Goal: Information Seeking & Learning: Learn about a topic

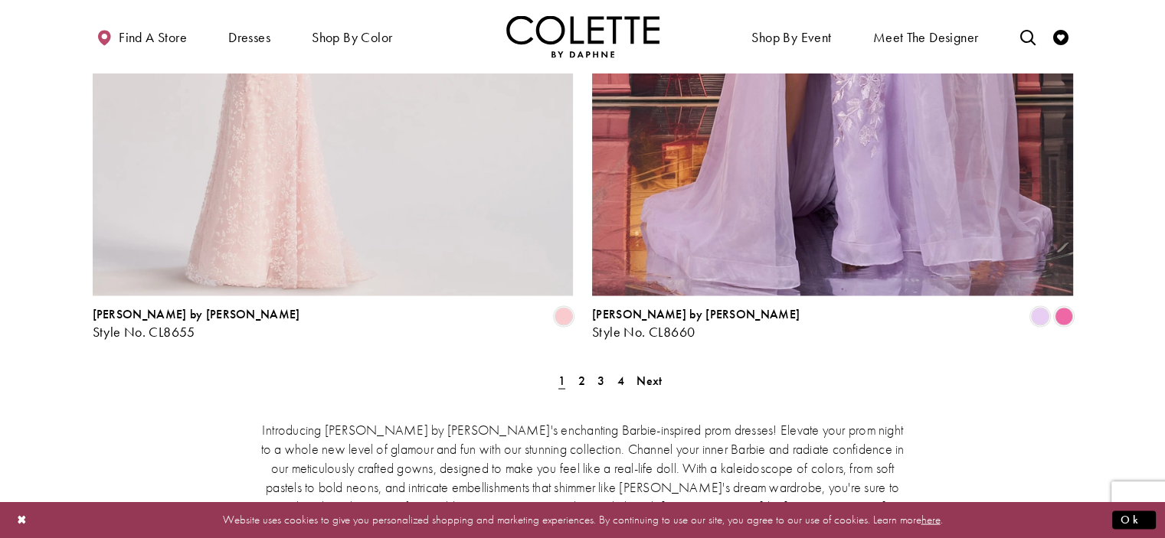
scroll to position [2818, 0]
drag, startPoint x: 530, startPoint y: 396, endPoint x: 580, endPoint y: 337, distance: 77.7
click at [580, 403] on div "Introducing [PERSON_NAME] by [PERSON_NAME]'s enchanting Barbie-inspired prom dr…" at bounding box center [582, 524] width 651 height 243
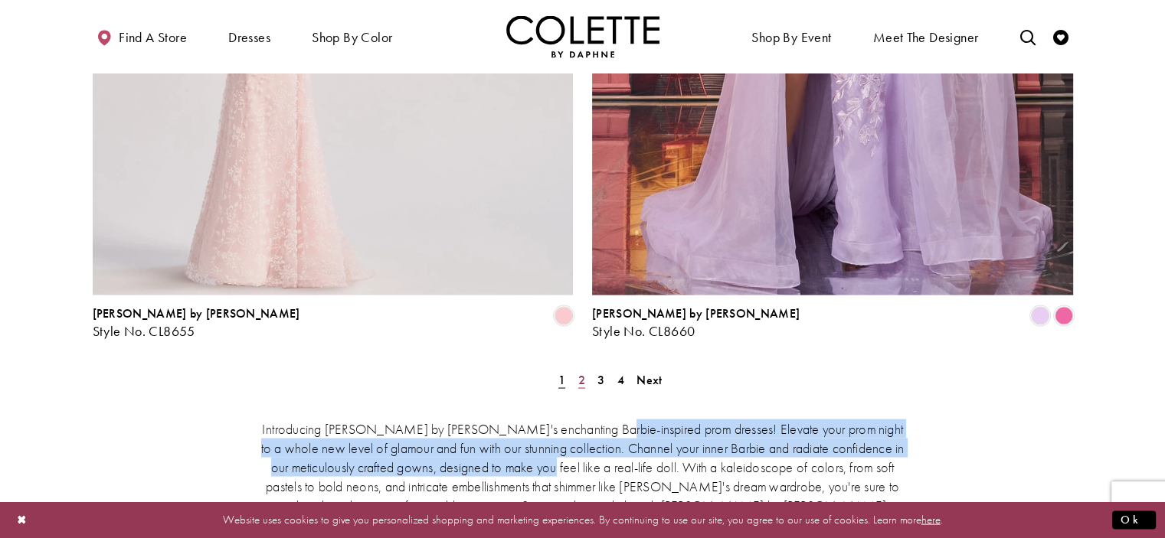
click at [579, 371] on span "2" at bounding box center [581, 379] width 7 height 16
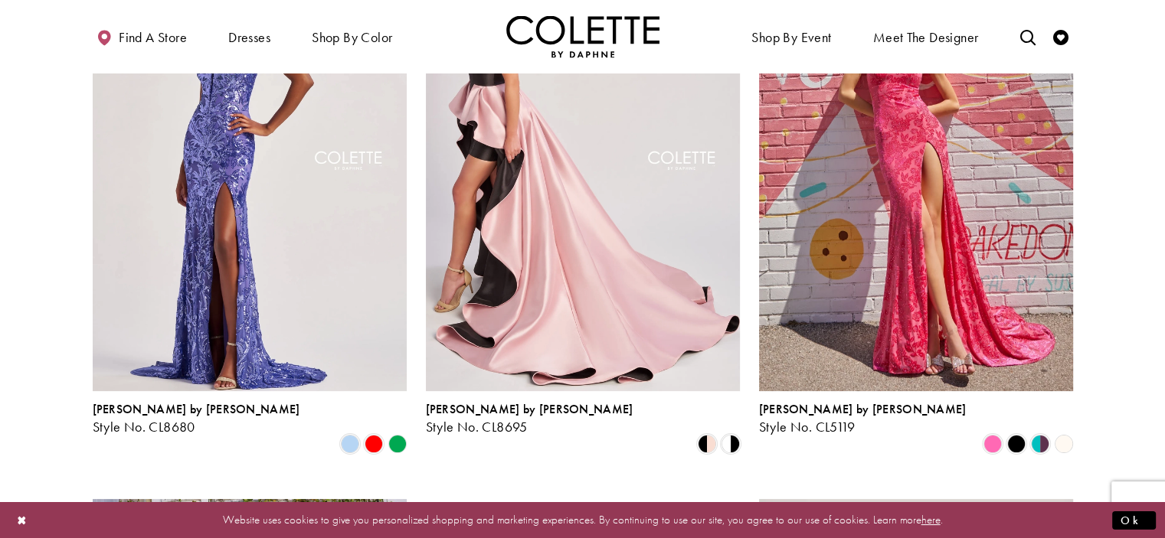
scroll to position [236, 0]
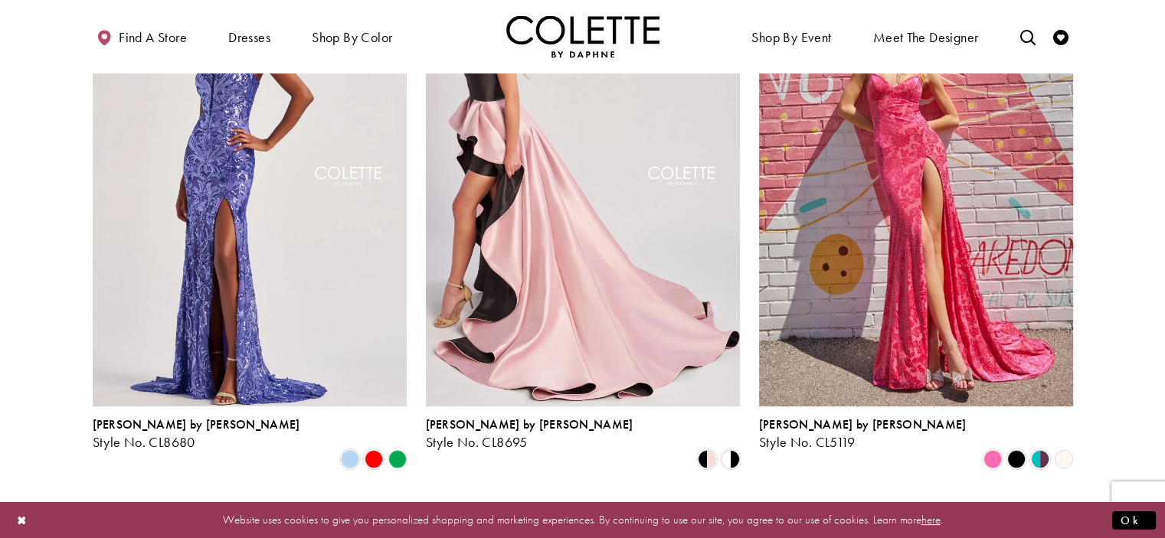
click at [582, 309] on img "Visit Colette by Daphne Style No. CL8695 Page" at bounding box center [583, 178] width 314 height 456
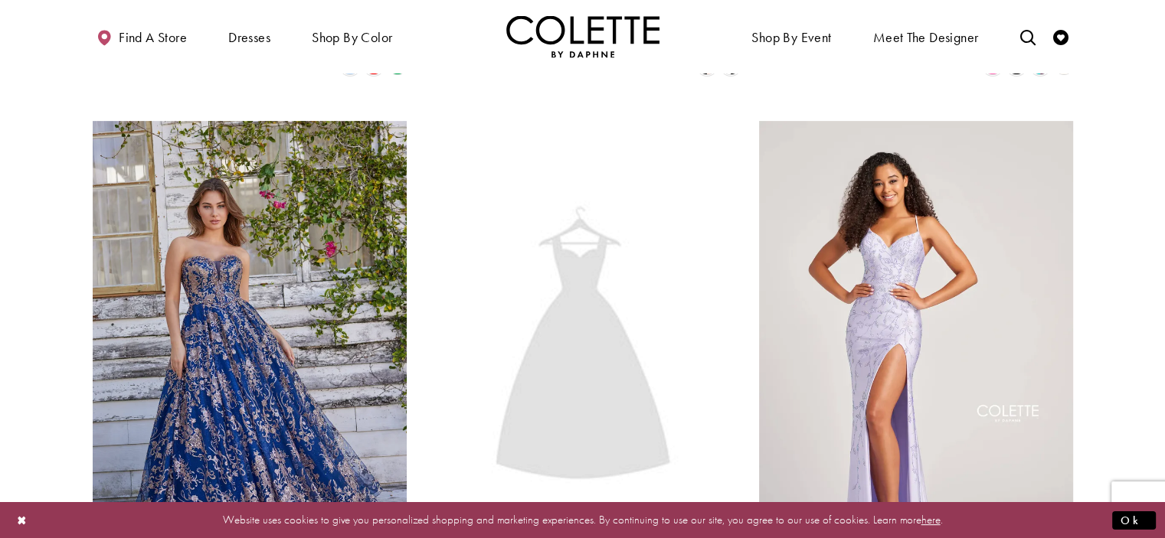
scroll to position [603, 0]
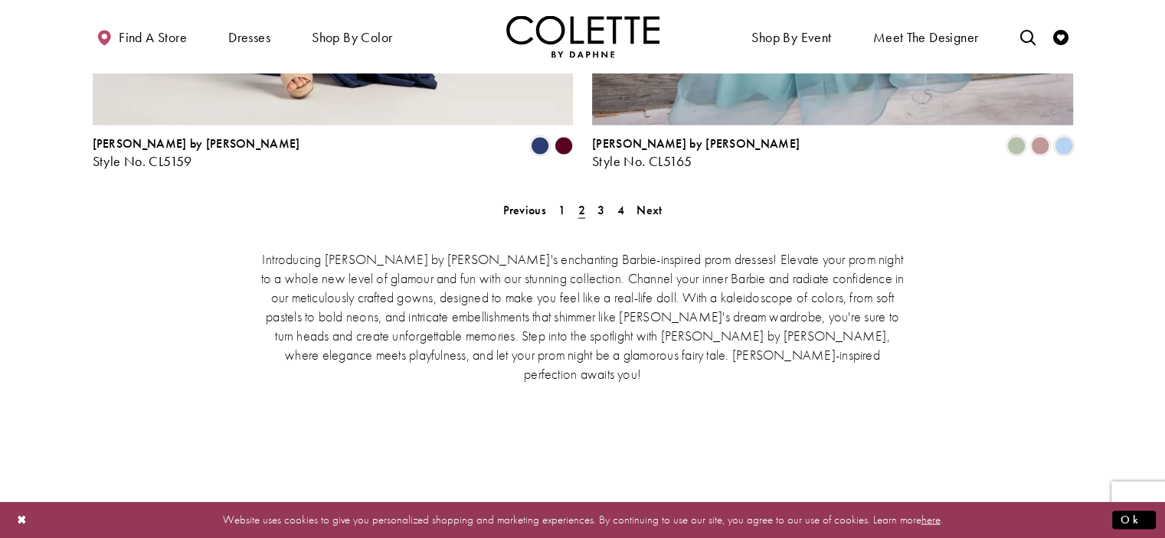
scroll to position [2992, 0]
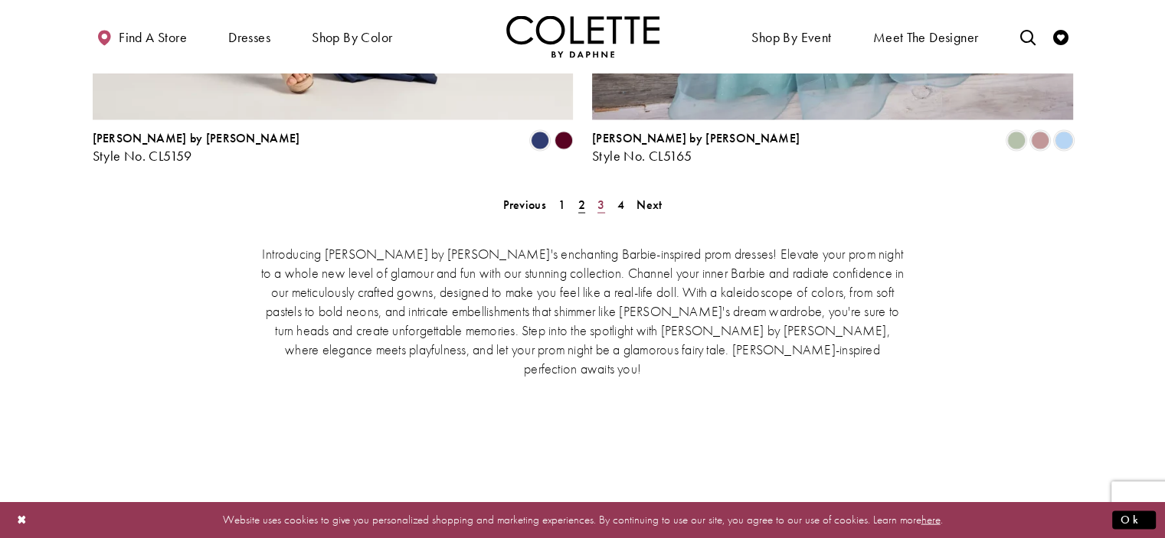
click at [601, 197] on span "3" at bounding box center [600, 205] width 7 height 16
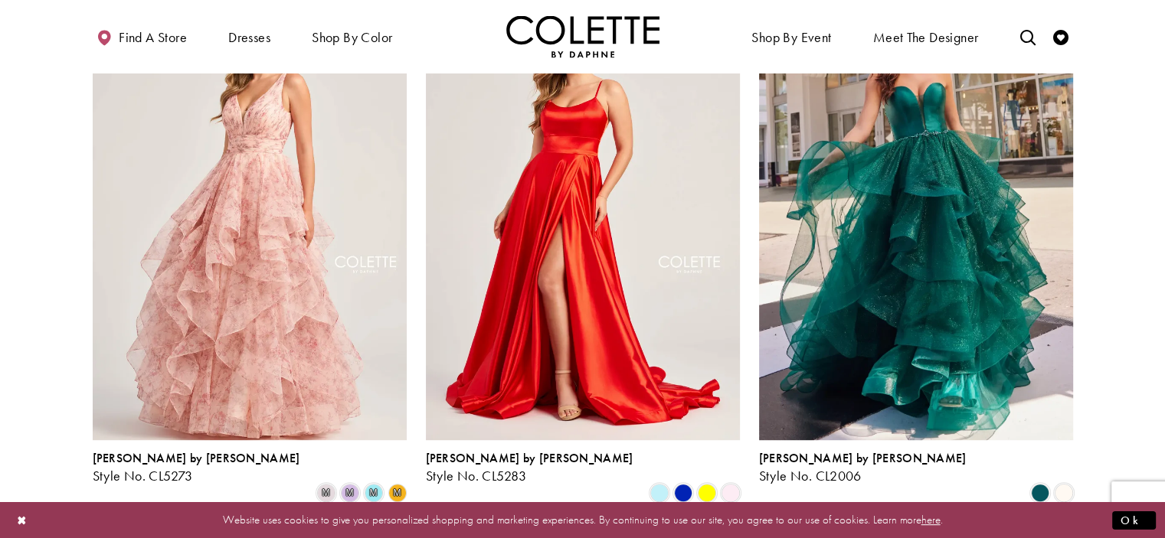
scroll to position [757, 0]
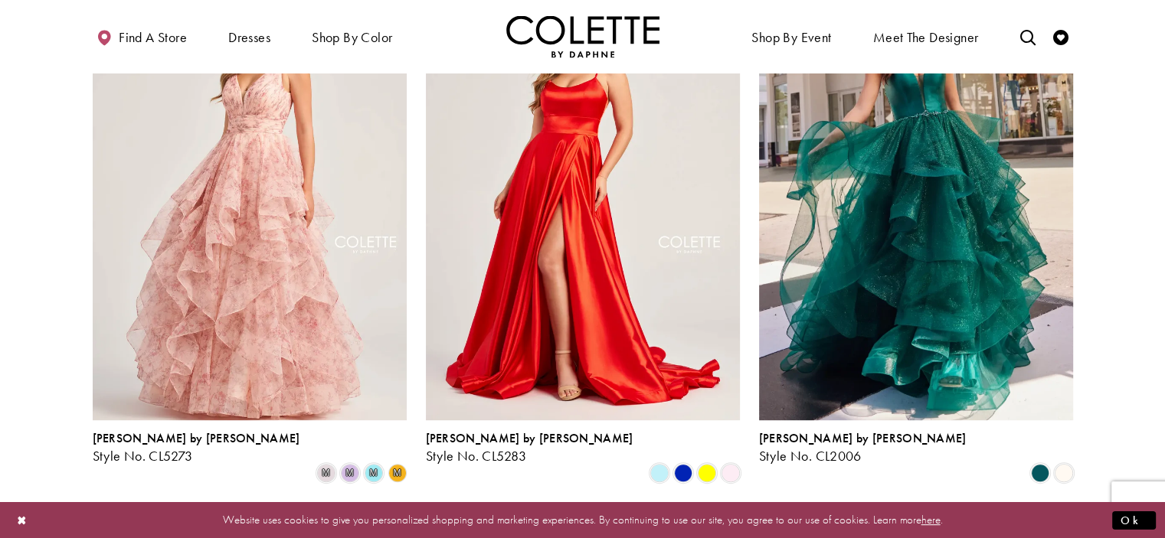
click at [601, 131] on img "Visit Colette by Daphne Style No. CL5283 Page" at bounding box center [583, 191] width 314 height 456
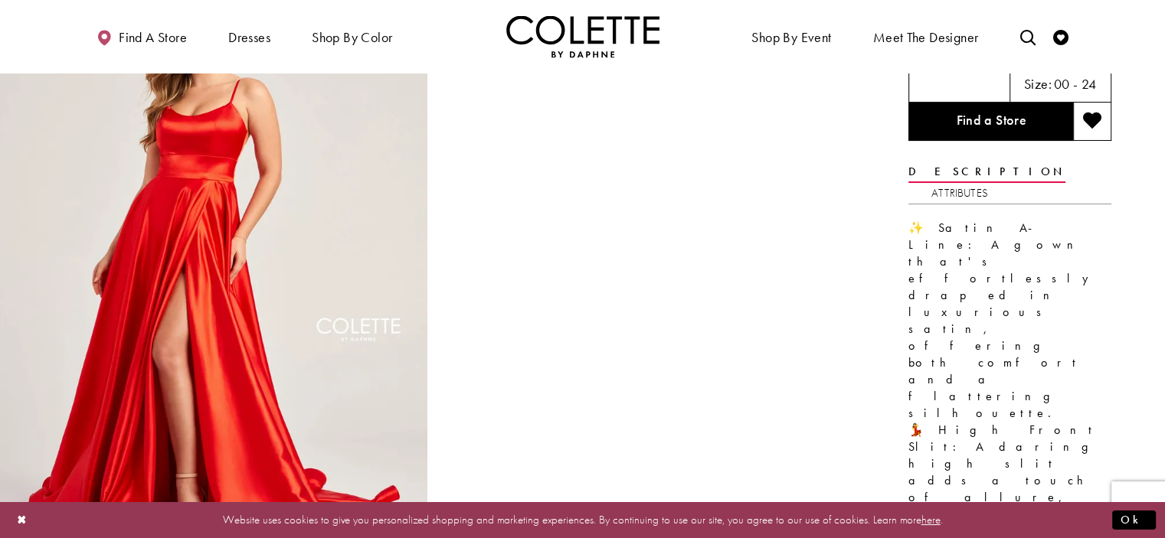
scroll to position [123, 0]
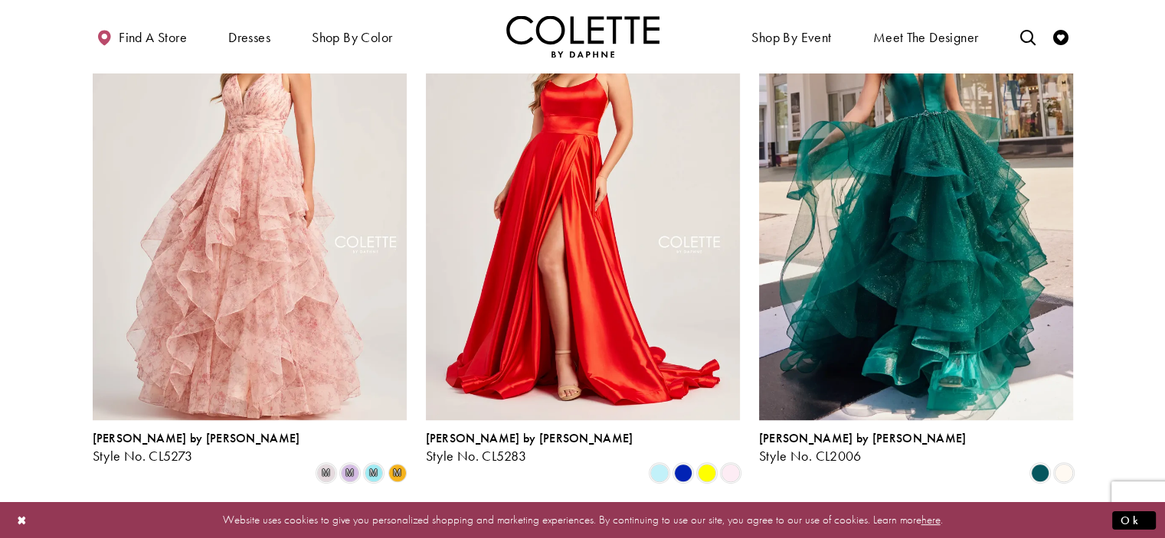
scroll to position [757, 0]
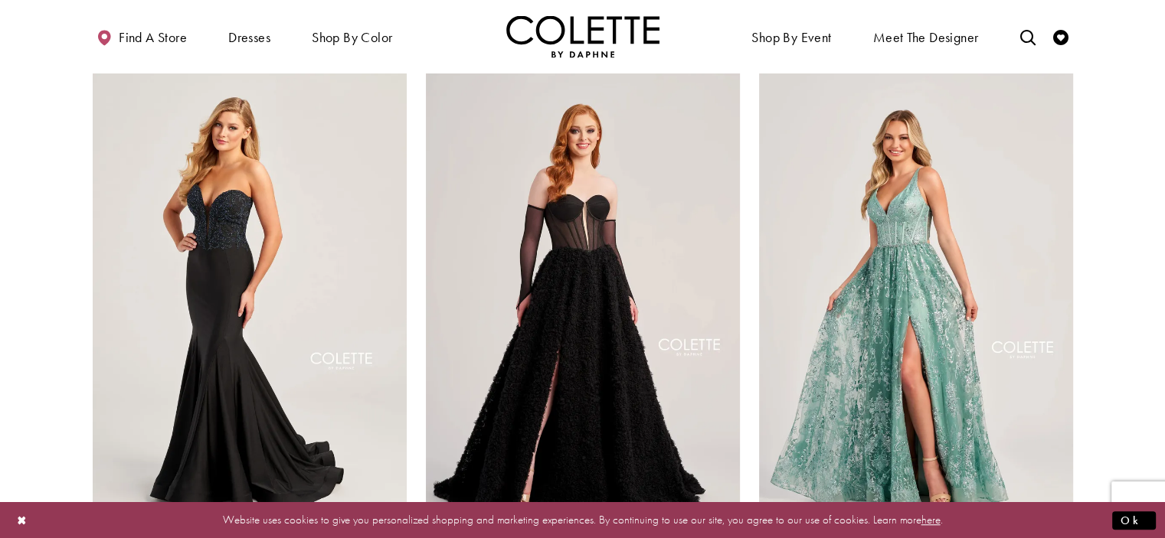
scroll to position [83, 0]
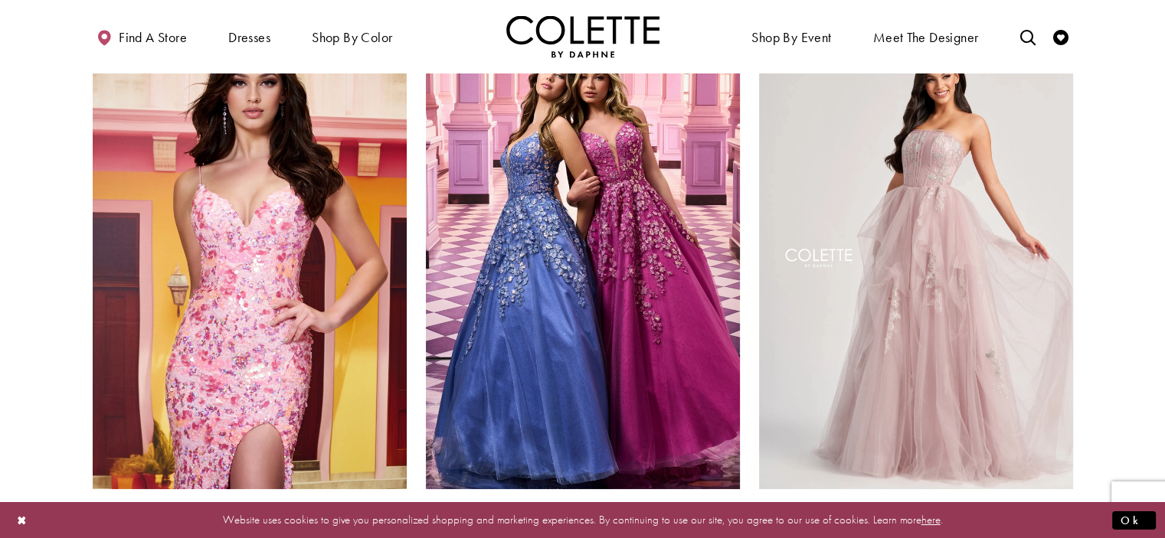
scroll to position [92, 0]
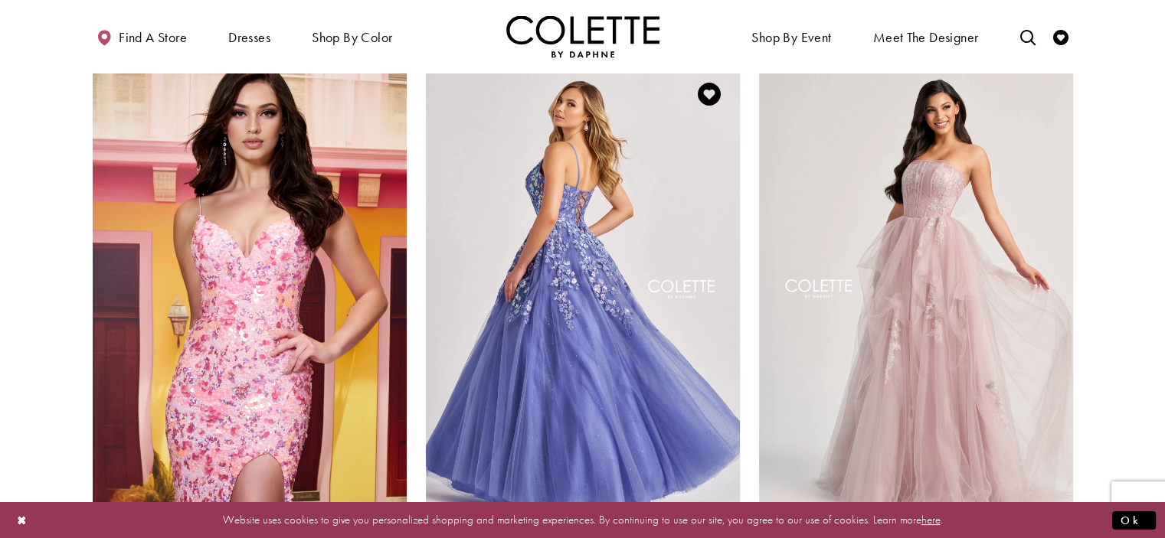
click at [640, 278] on img "Visit Colette by Daphne Style No. CL8420 Page" at bounding box center [583, 292] width 314 height 456
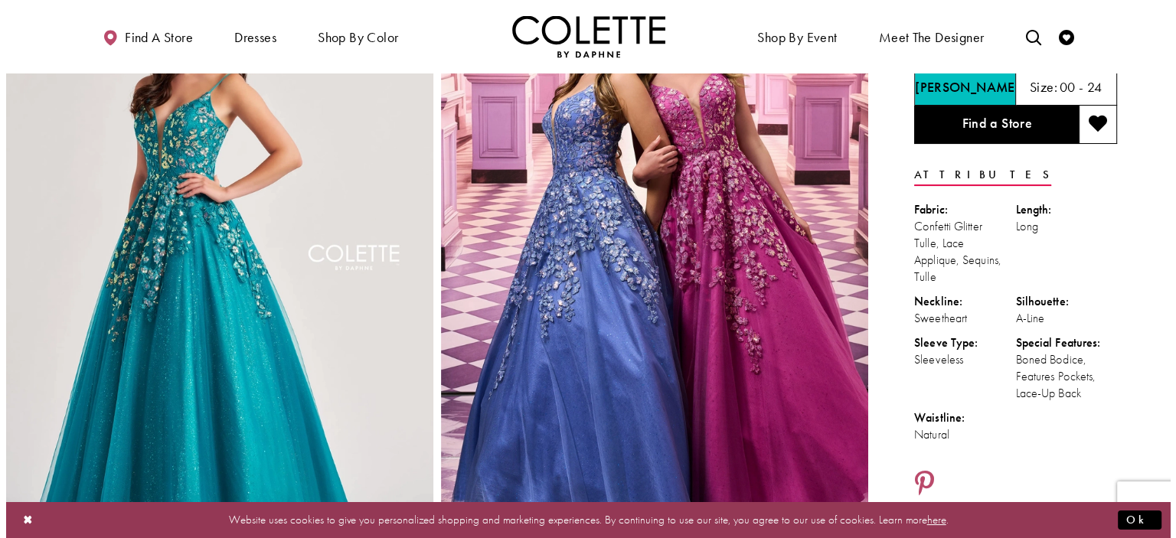
scroll to position [92, 0]
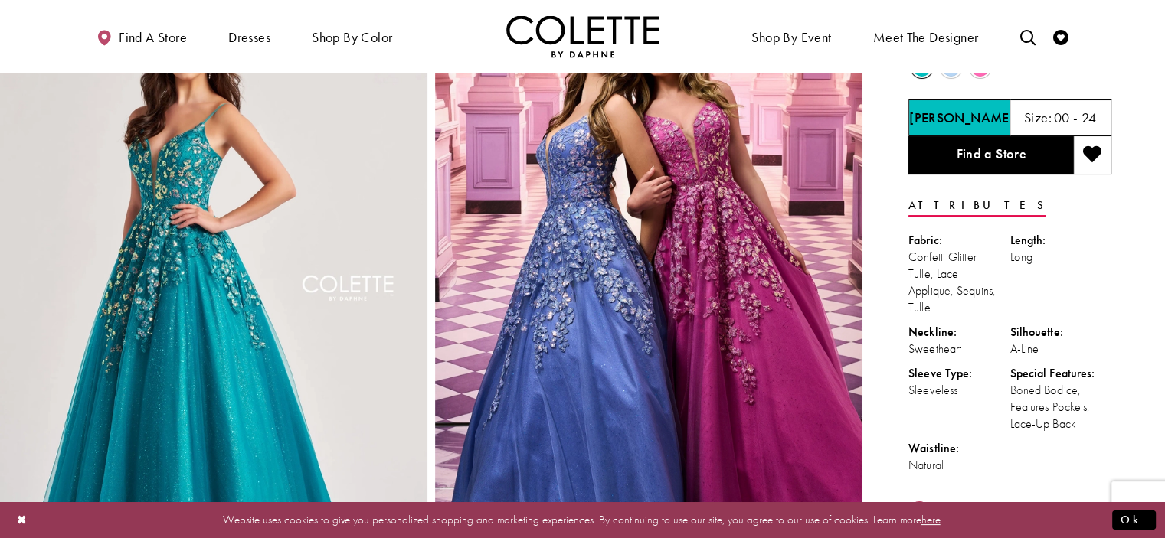
click at [257, 354] on img "Full size Style CL8420 Colette by Daphne #4 Jade frontface vertical picture" at bounding box center [213, 301] width 427 height 641
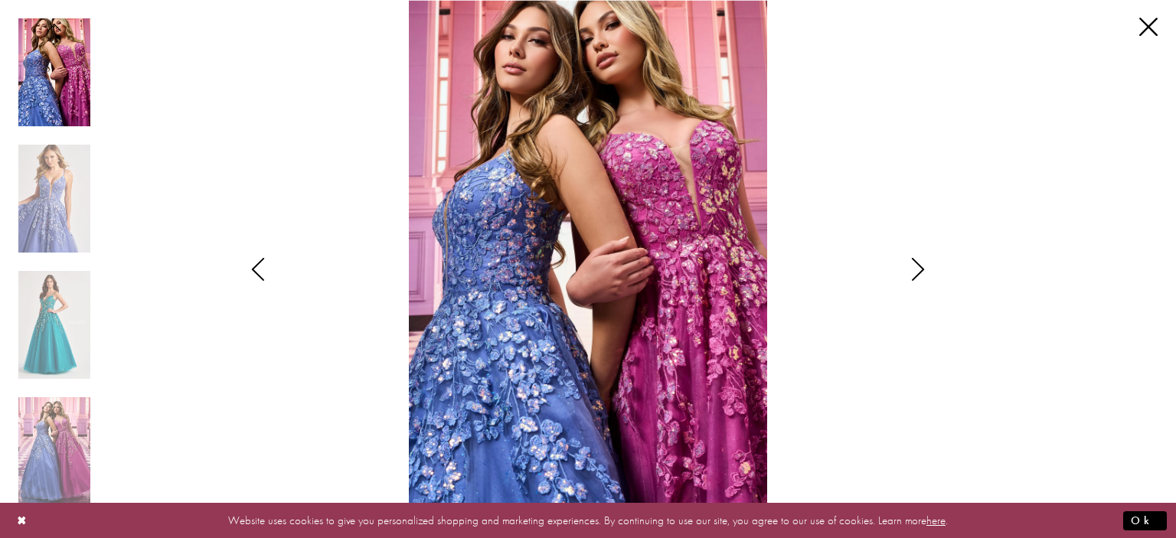
click at [900, 374] on div "Style CL8420 Colette by Daphne Views dialog" at bounding box center [918, 269] width 38 height 538
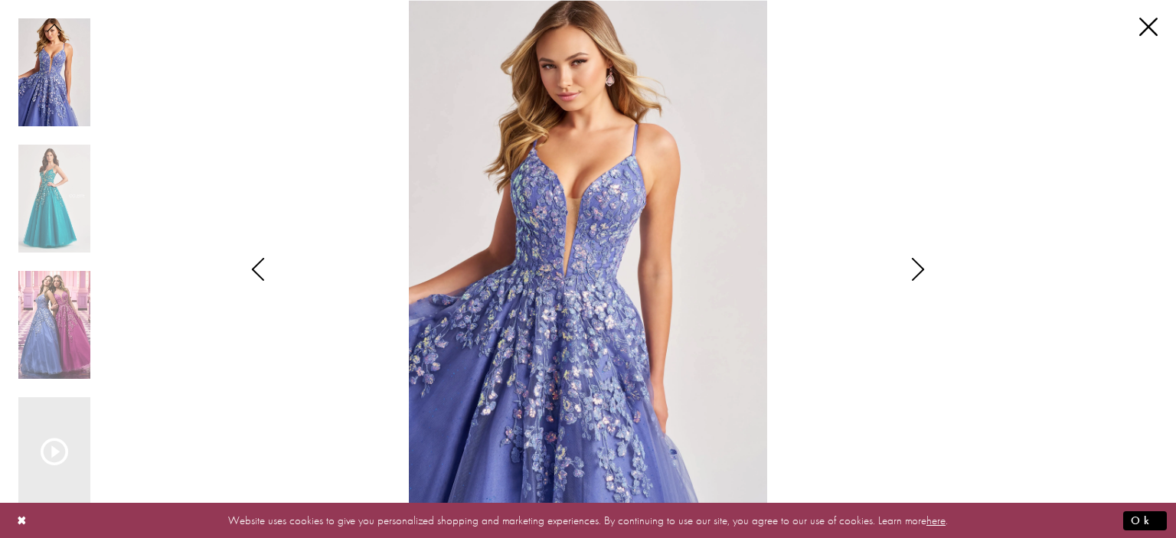
drag, startPoint x: 888, startPoint y: 363, endPoint x: 891, endPoint y: 348, distance: 14.7
click at [891, 348] on img "Scroll List" at bounding box center [588, 269] width 622 height 538
drag, startPoint x: 891, startPoint y: 348, endPoint x: 897, endPoint y: 365, distance: 18.2
click at [897, 365] on img "Scroll List" at bounding box center [588, 269] width 622 height 538
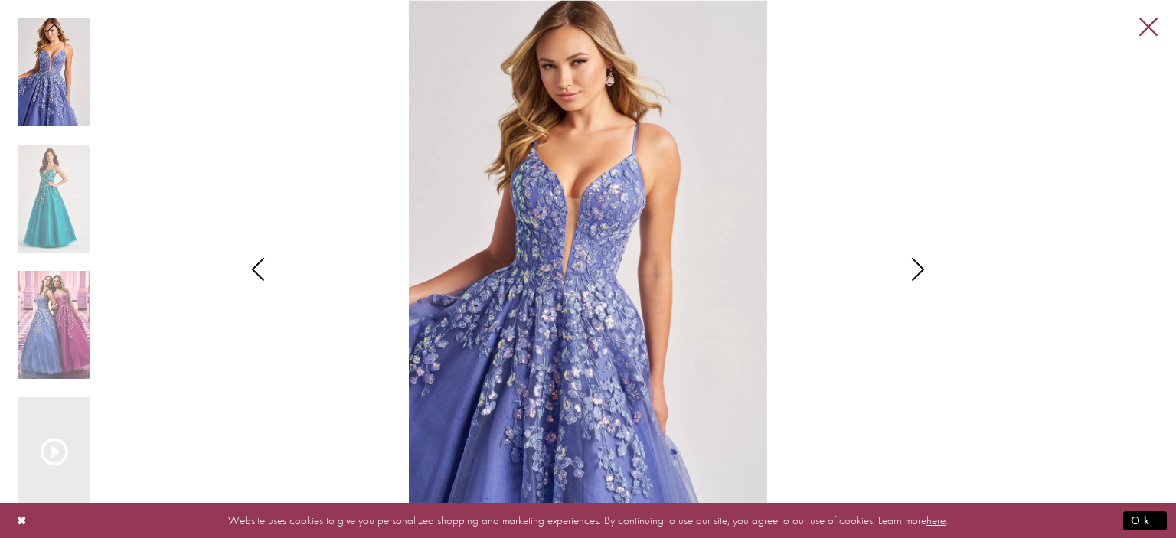
click at [1143, 35] on link "Close" at bounding box center [1148, 27] width 18 height 18
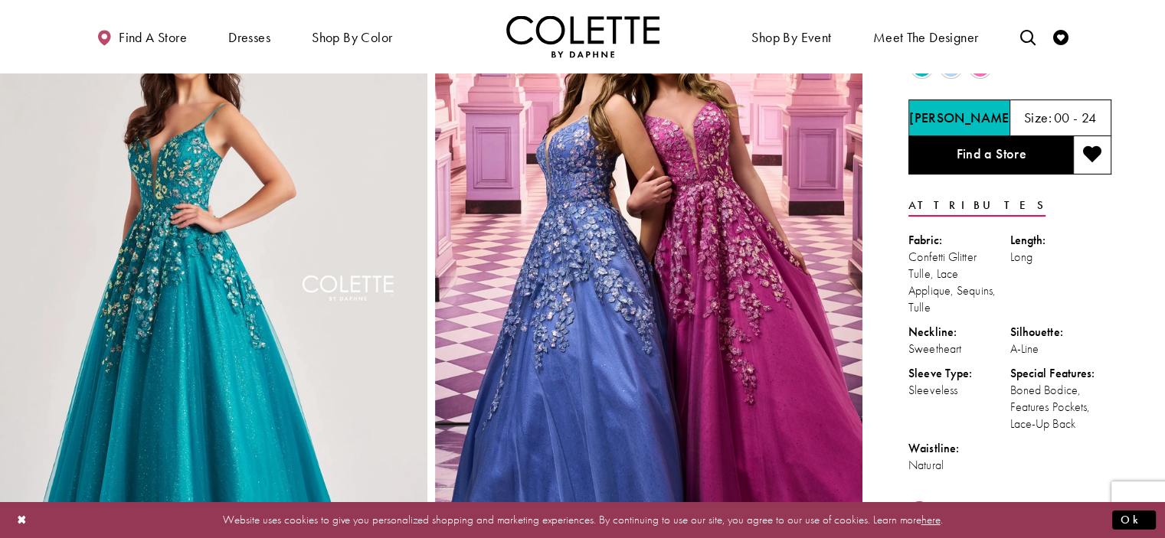
click at [495, 250] on img "Full size Style CL8420 Colette by Daphne #0 default Pink Periwinkle frontface v…" at bounding box center [648, 301] width 427 height 641
